Goal: Information Seeking & Learning: Find specific fact

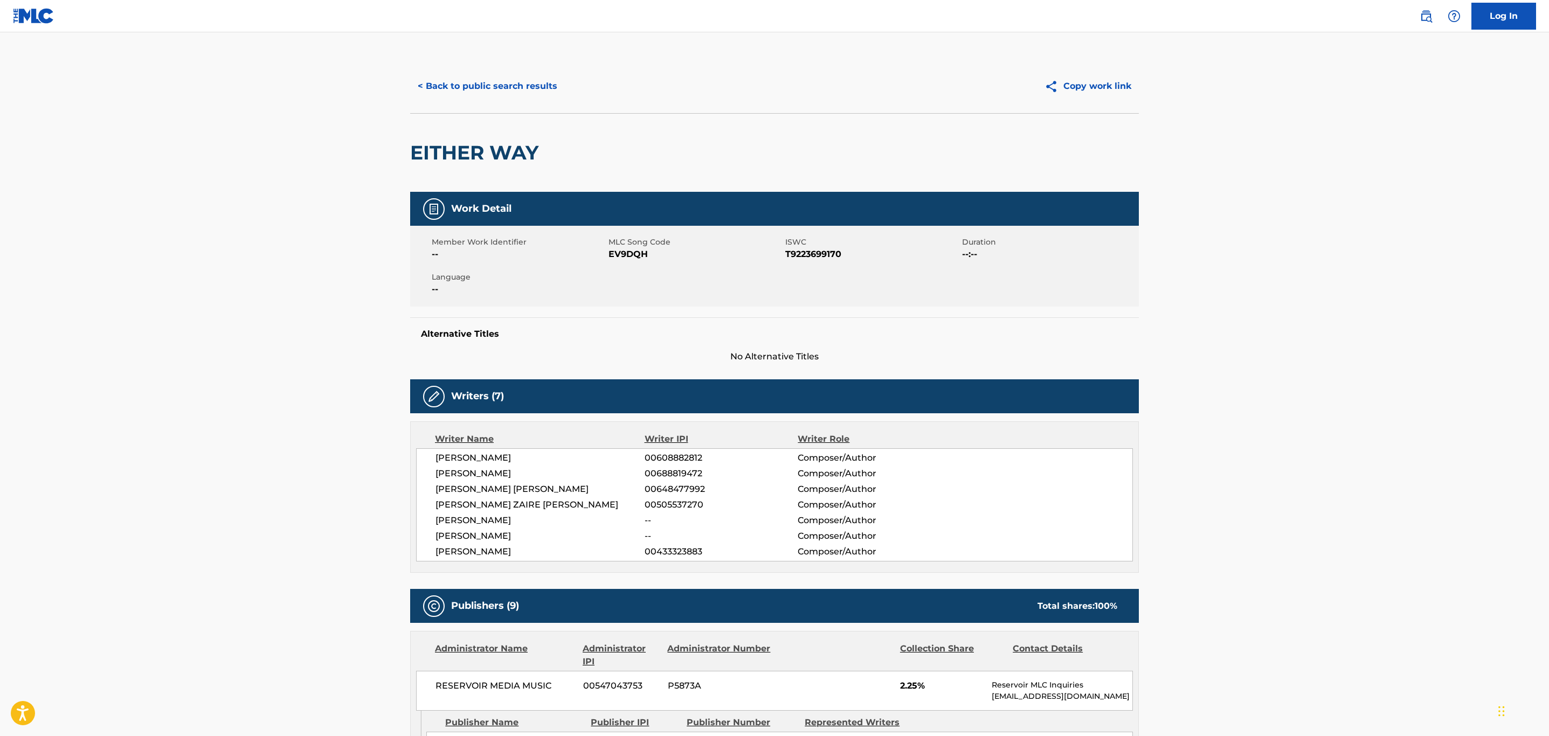
click at [488, 86] on button "< Back to public search results" at bounding box center [487, 86] width 155 height 27
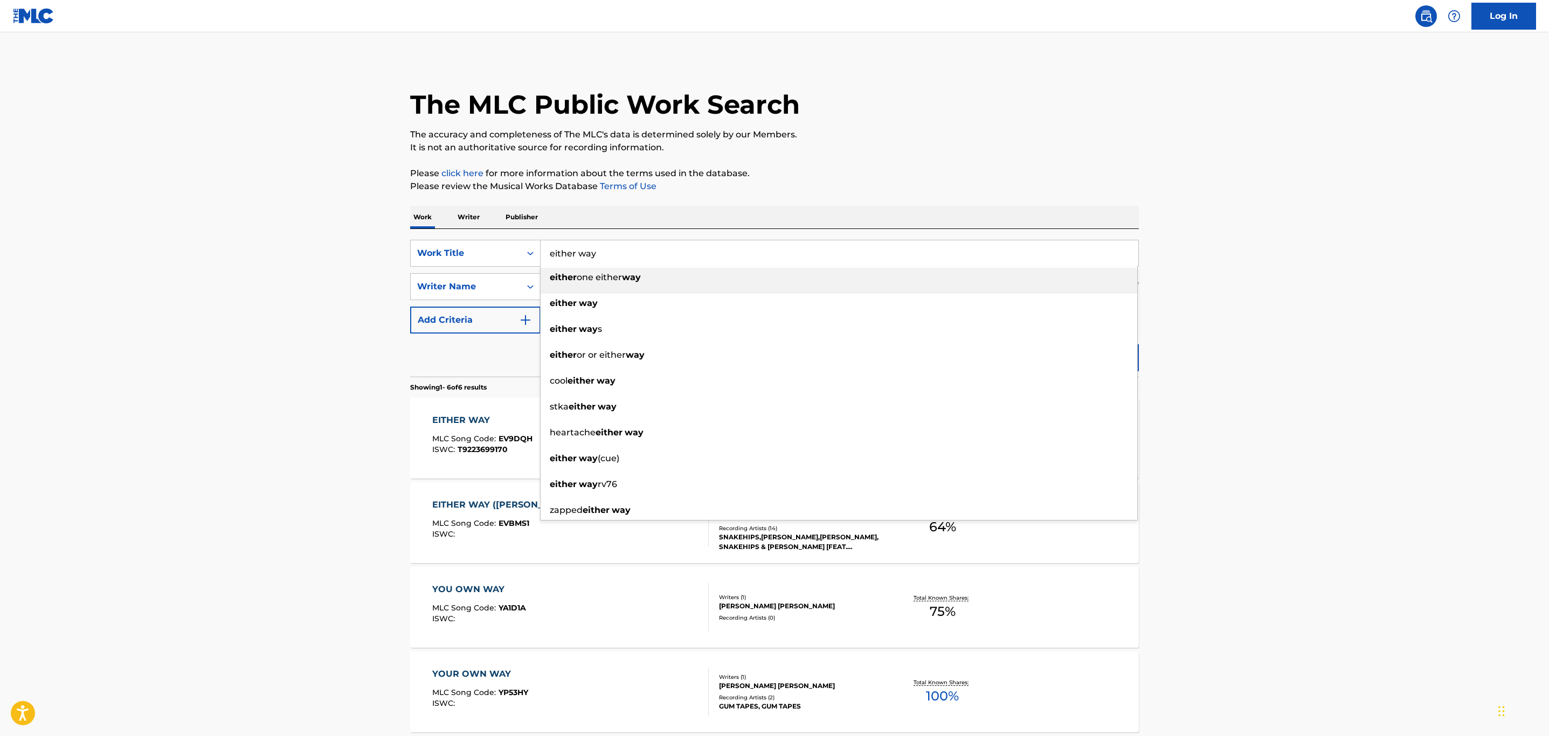
drag, startPoint x: 422, startPoint y: 257, endPoint x: 391, endPoint y: 257, distance: 30.7
click at [391, 257] on main "The MLC Public Work Search The accuracy and completeness of The MLC's data is d…" at bounding box center [774, 494] width 1549 height 925
type input "head high"
click at [310, 255] on main "The MLC Public Work Search The accuracy and completeness of The MLC's data is d…" at bounding box center [774, 494] width 1549 height 925
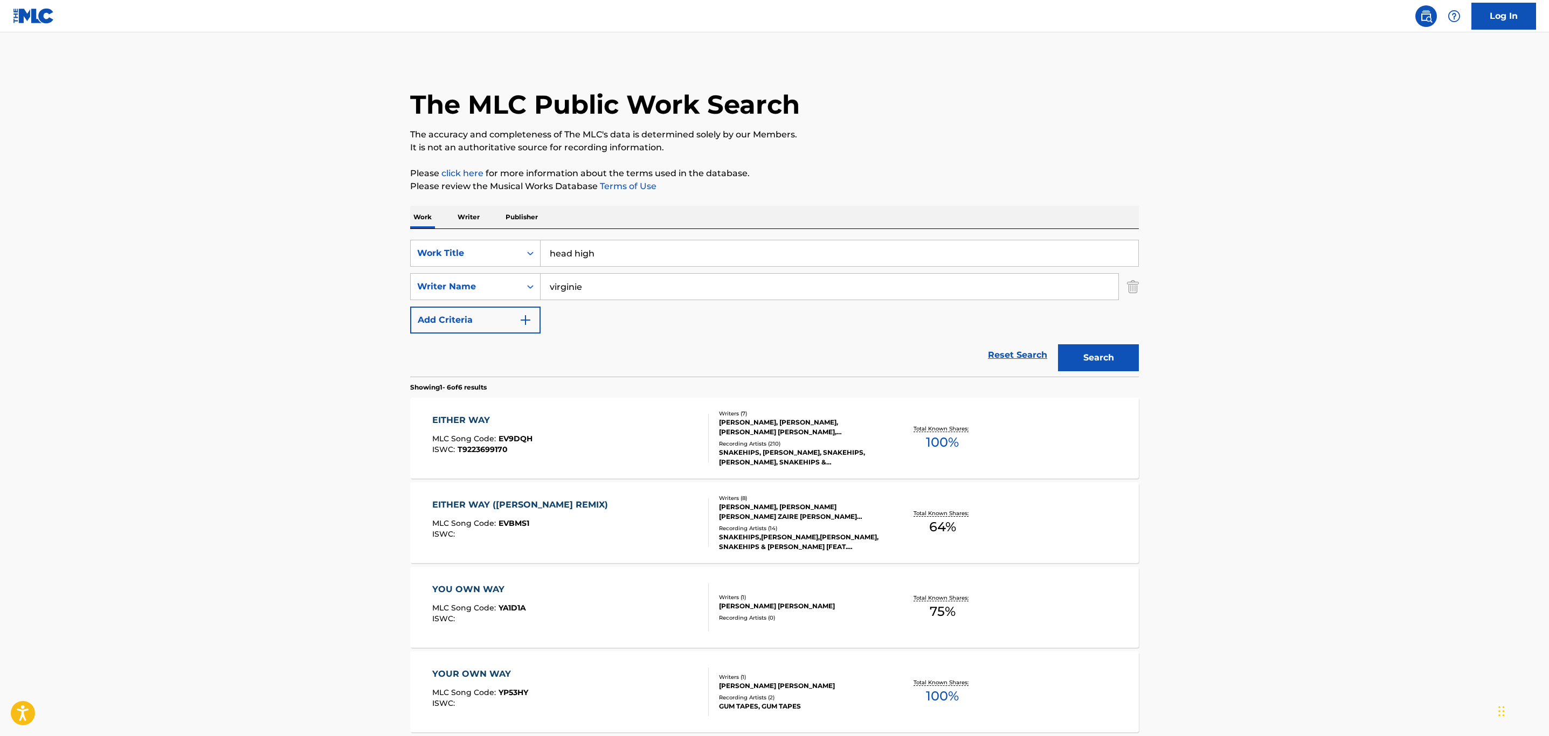
click at [1090, 341] on div "Search" at bounding box center [1096, 355] width 86 height 43
click at [1098, 354] on button "Search" at bounding box center [1098, 357] width 81 height 27
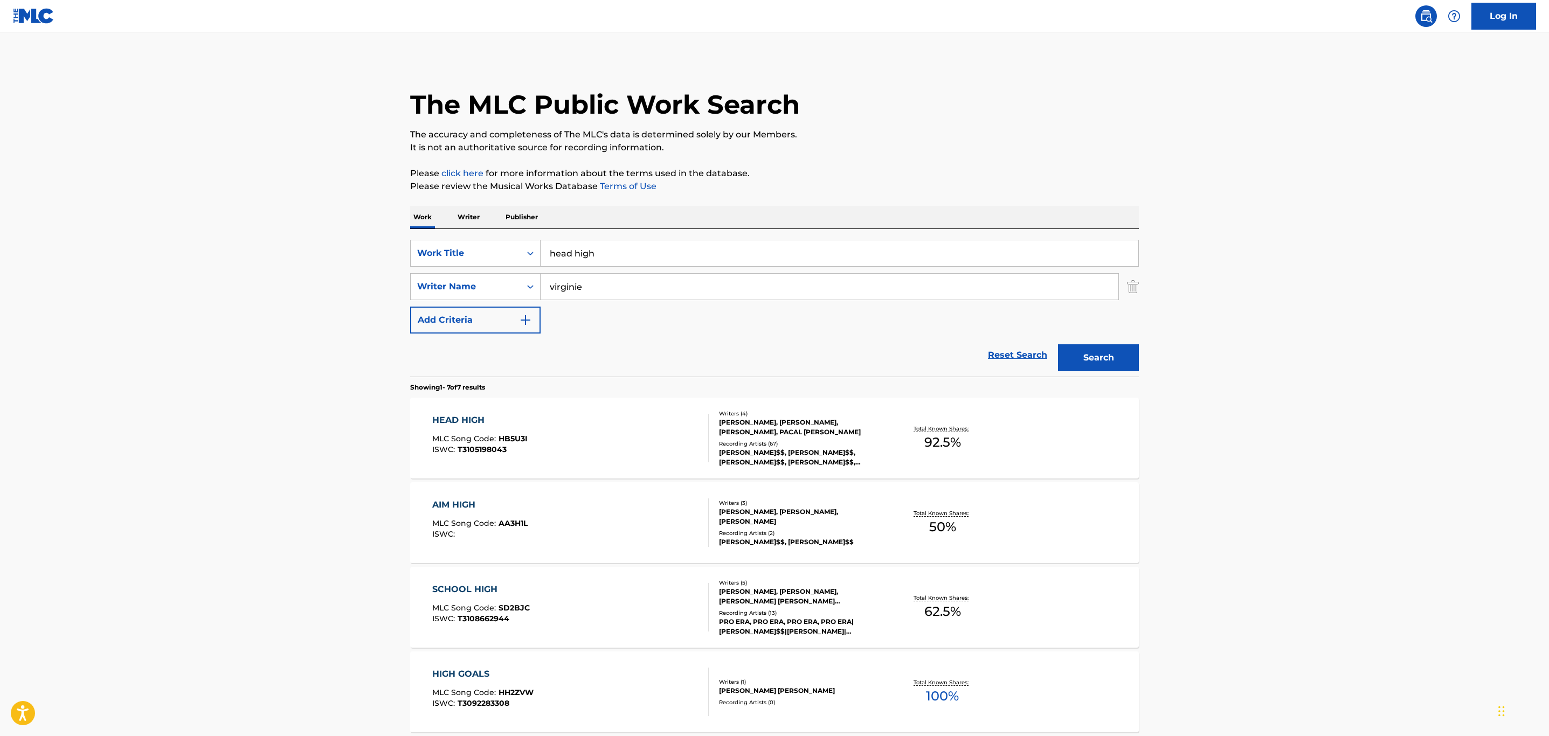
click at [591, 441] on div "HEAD HIGH MLC Song Code : HB5U3I ISWC : T3105198043" at bounding box center [570, 438] width 277 height 49
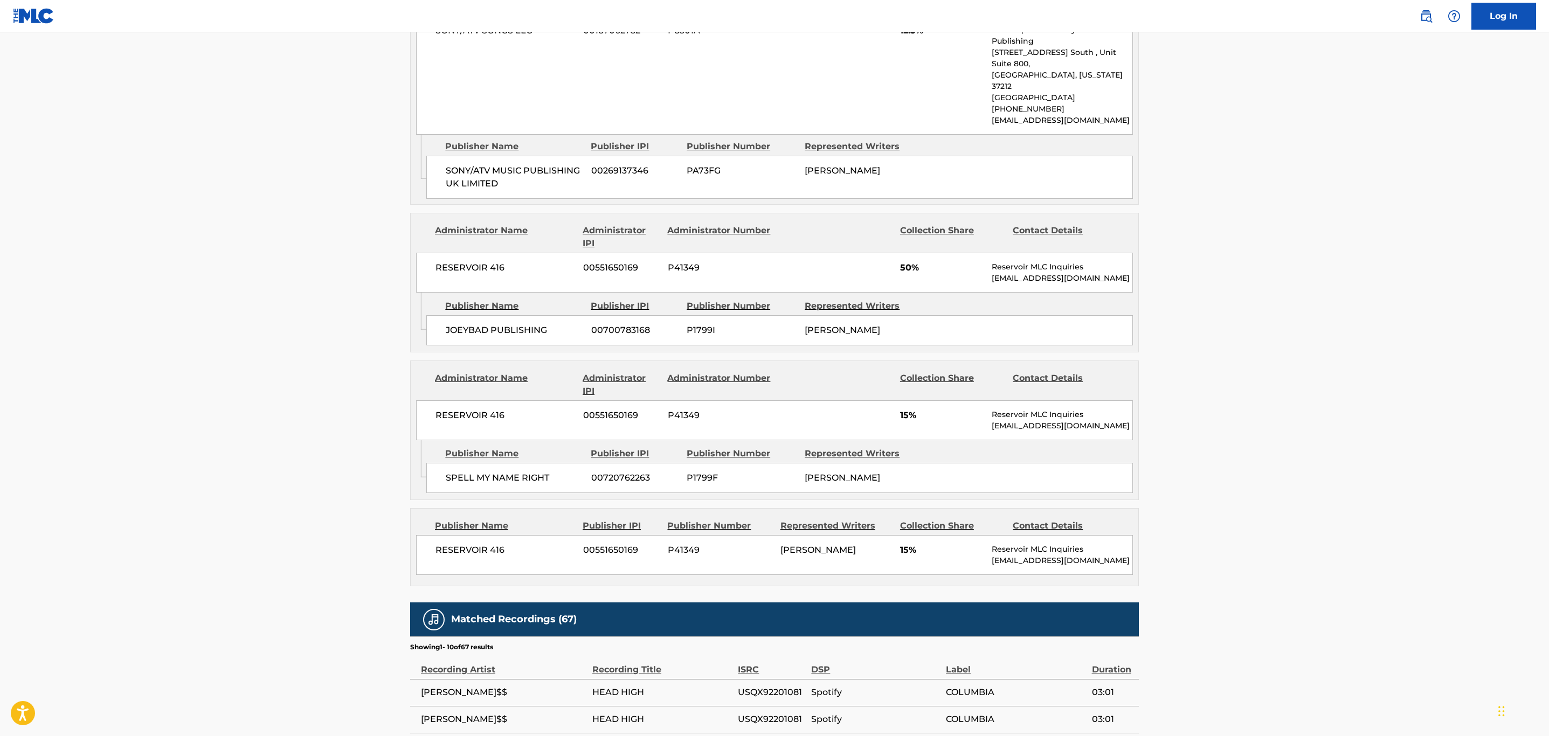
scroll to position [485, 0]
